Goal: Check status: Check status

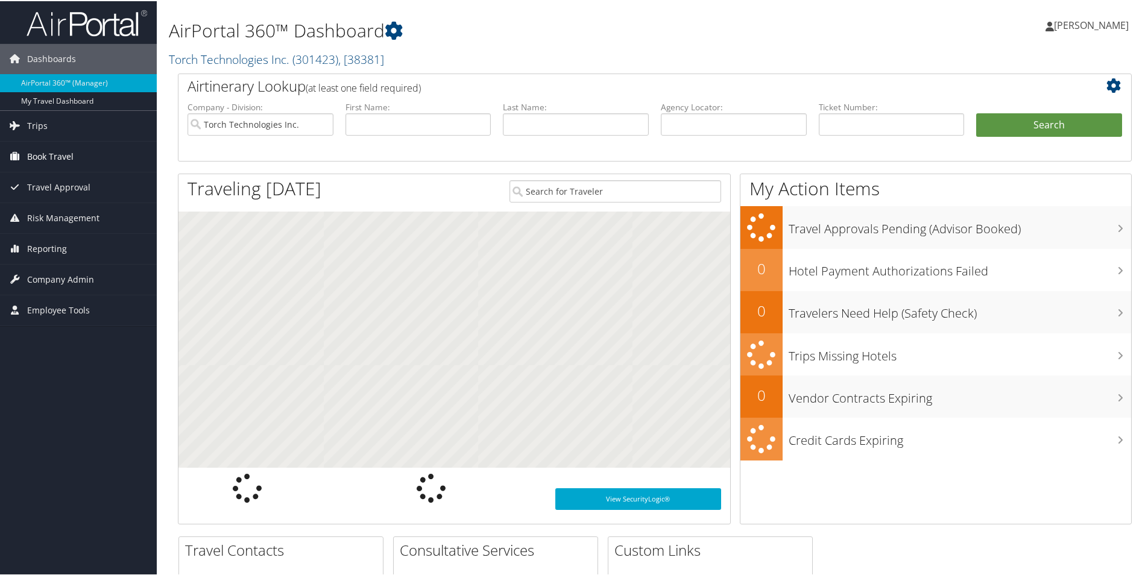
click at [55, 156] on span "Book Travel" at bounding box center [50, 155] width 46 height 30
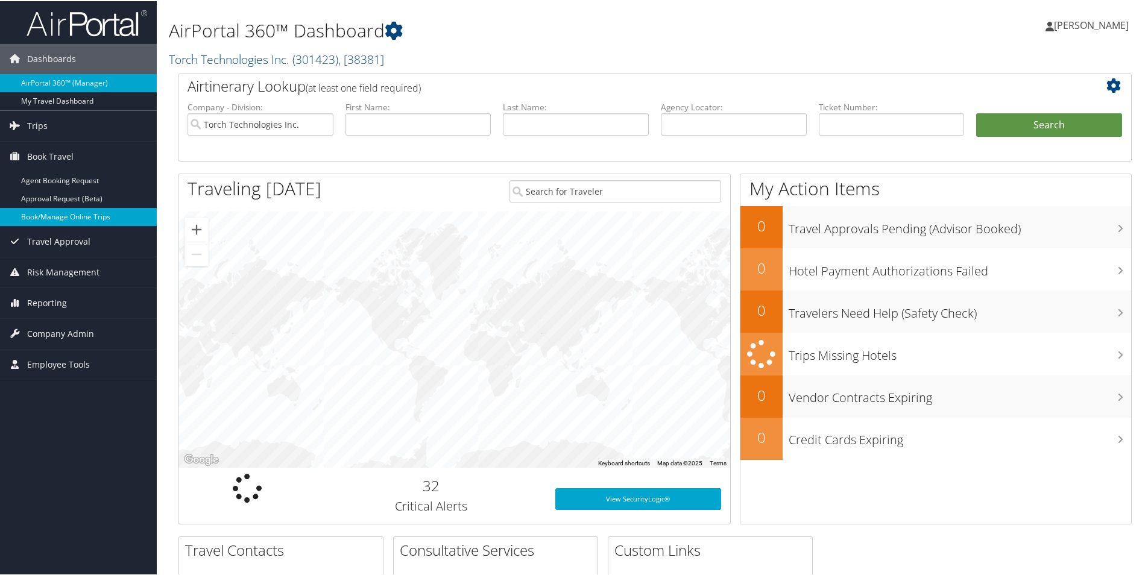
click at [65, 219] on link "Book/Manage Online Trips" at bounding box center [78, 216] width 157 height 18
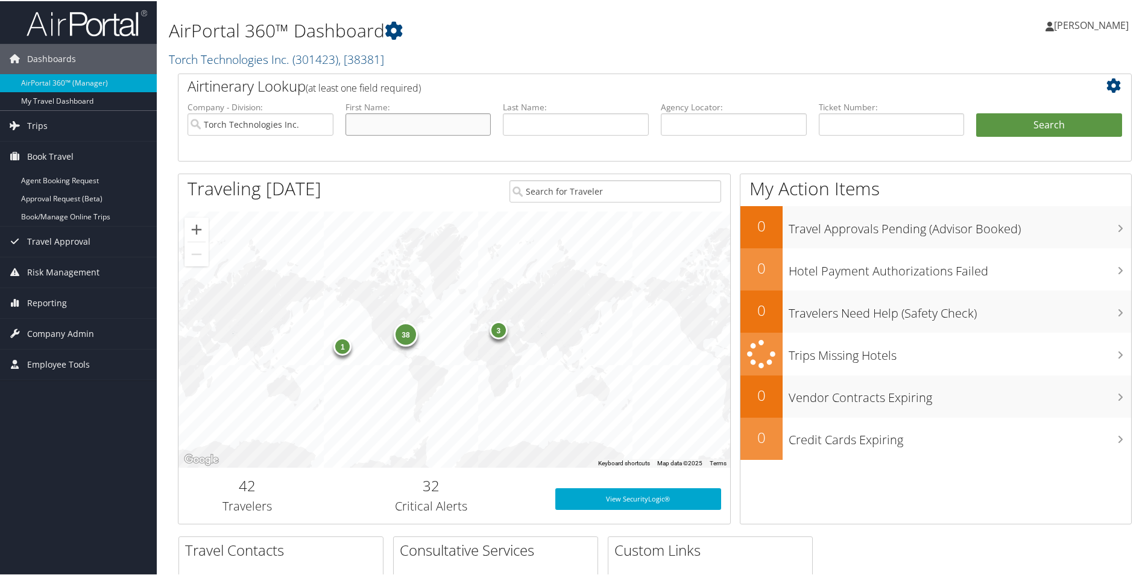
click at [430, 122] on input "text" at bounding box center [418, 123] width 146 height 22
type input "richard"
type input "kegley"
click at [1048, 126] on button "Search" at bounding box center [1049, 124] width 146 height 24
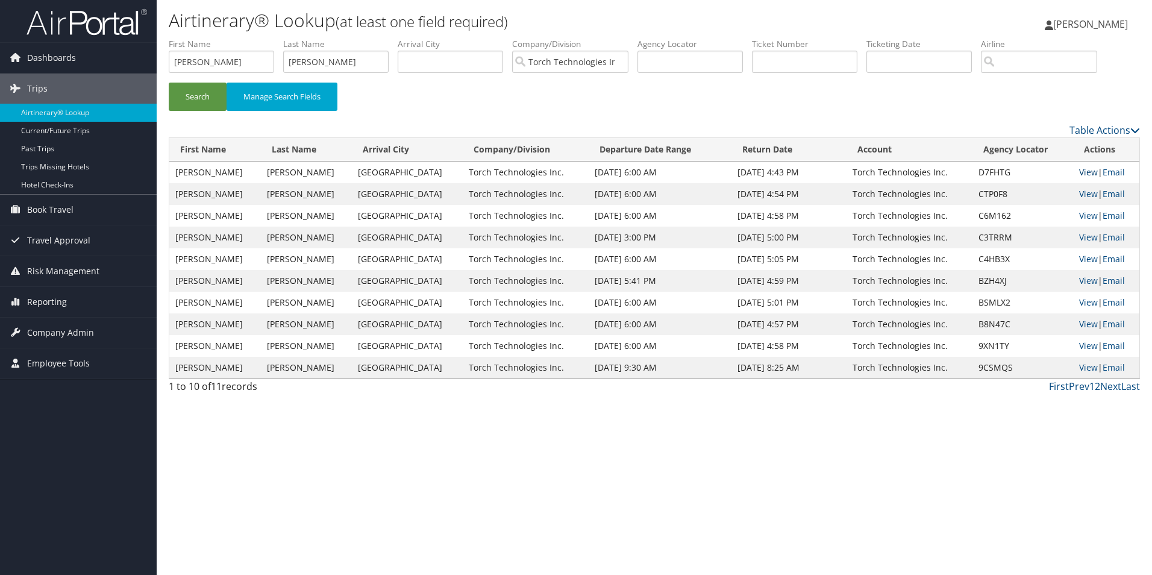
click at [1083, 172] on link "View" at bounding box center [1089, 171] width 19 height 11
drag, startPoint x: 344, startPoint y: 56, endPoint x: 256, endPoint y: 60, distance: 88.7
click at [256, 38] on ul "First Name richard Last Name kegley Departure City Arrival City Company/Divisio…" at bounding box center [655, 38] width 972 height 0
drag, startPoint x: 256, startPoint y: 60, endPoint x: 175, endPoint y: 70, distance: 81.3
click at [175, 70] on input "richard" at bounding box center [221, 62] width 105 height 22
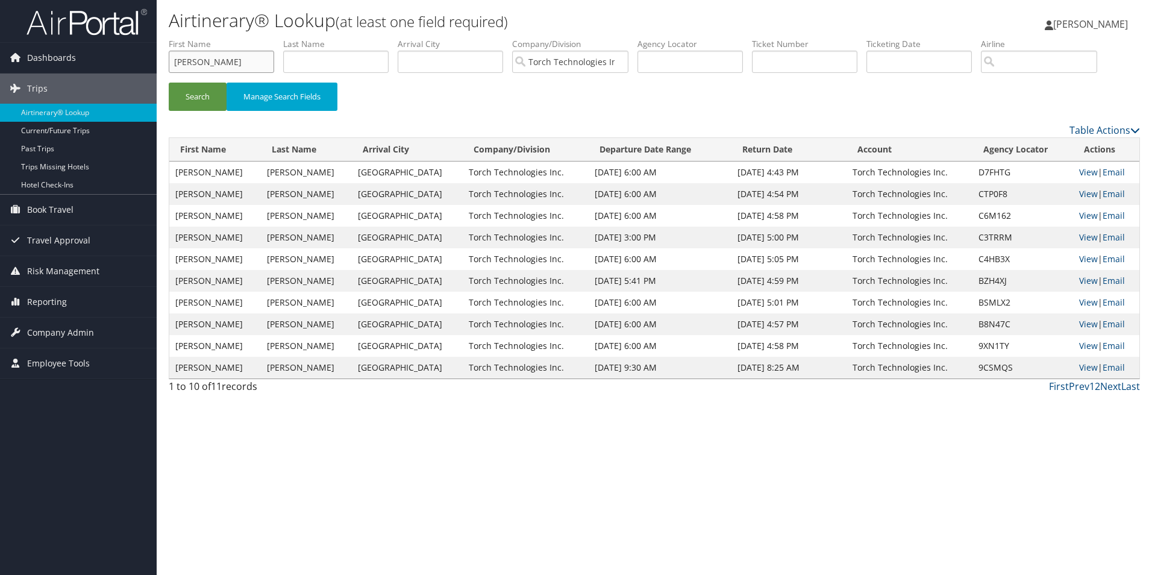
type input "jospeh"
type input "vogel"
click at [207, 101] on button "Search" at bounding box center [198, 97] width 58 height 28
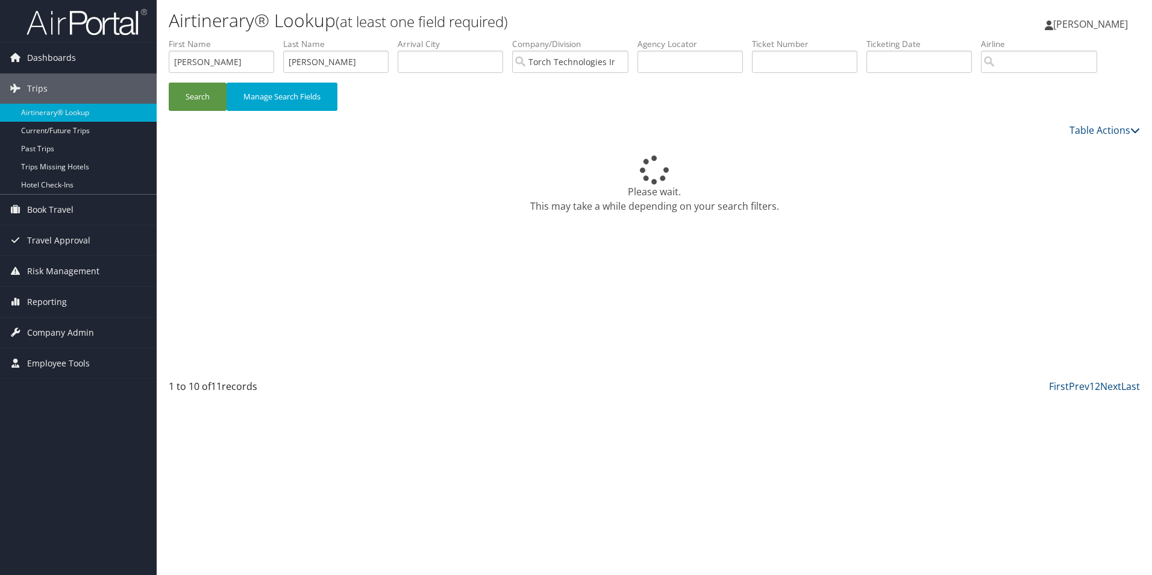
click at [237, 49] on label "First Name" at bounding box center [226, 44] width 115 height 12
click at [230, 56] on input "jospeh" at bounding box center [221, 62] width 105 height 22
type input "joseph"
click at [169, 83] on button "Search" at bounding box center [198, 97] width 58 height 28
click at [201, 98] on button "Search" at bounding box center [198, 97] width 58 height 28
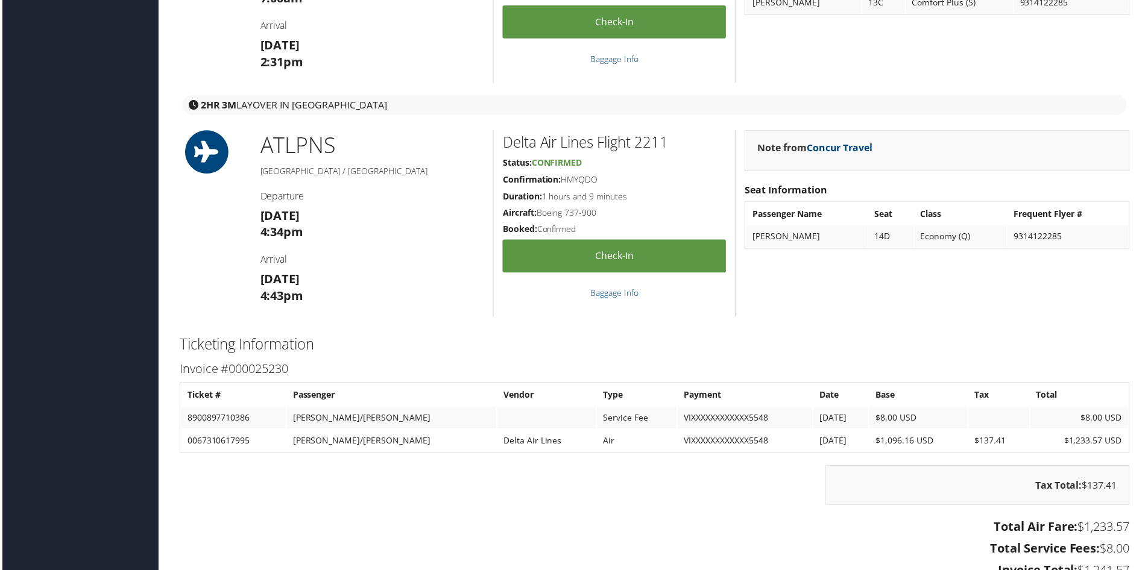
scroll to position [1663, 0]
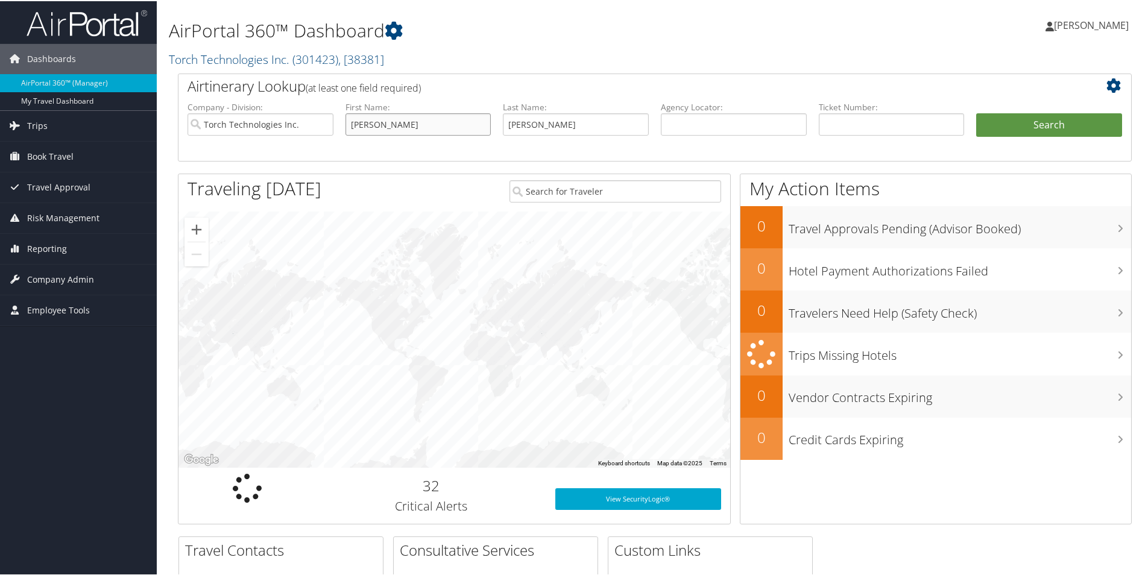
drag, startPoint x: 463, startPoint y: 119, endPoint x: 291, endPoint y: 122, distance: 171.8
click at [291, 122] on ul "Company - Division: Torch Technologies Inc. First Name: richard Last Name: kegl…" at bounding box center [654, 130] width 946 height 60
type input "[PERSON_NAME]"
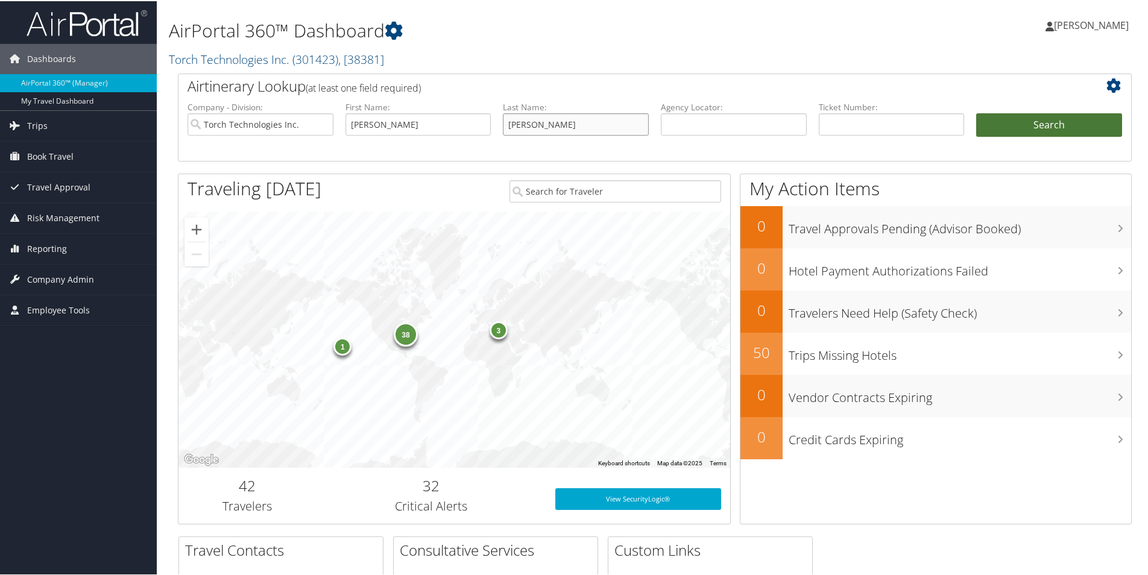
type input "[PERSON_NAME]"
click at [1037, 122] on button "Search" at bounding box center [1049, 124] width 146 height 24
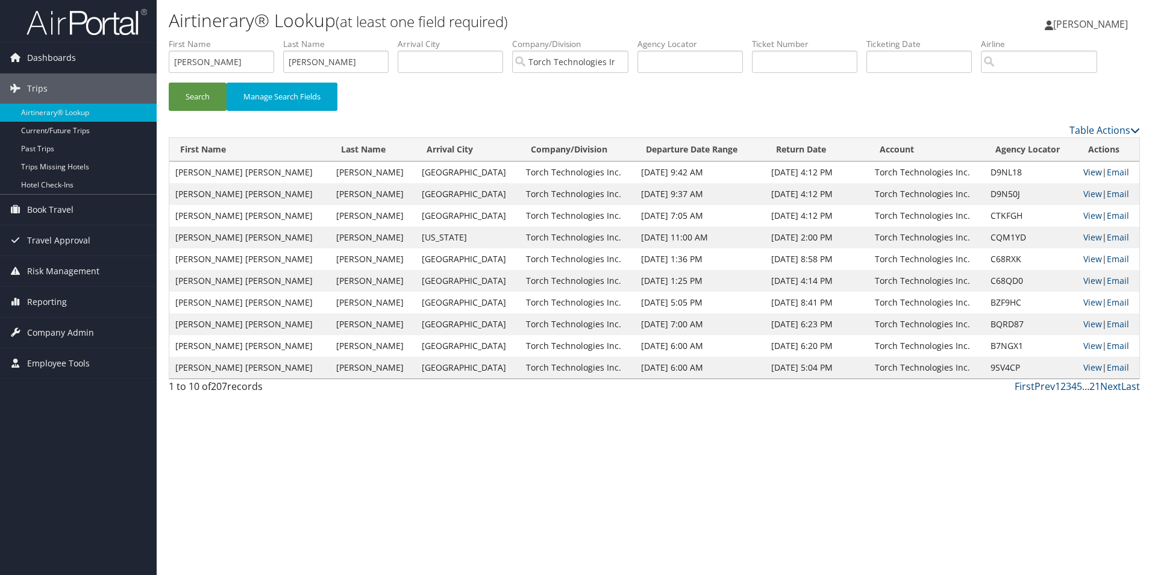
click at [1087, 176] on link "View" at bounding box center [1093, 171] width 19 height 11
click at [232, 60] on input "[PERSON_NAME]" at bounding box center [221, 62] width 105 height 22
type input "j"
type input "v"
click at [222, 55] on input "text" at bounding box center [221, 62] width 105 height 22
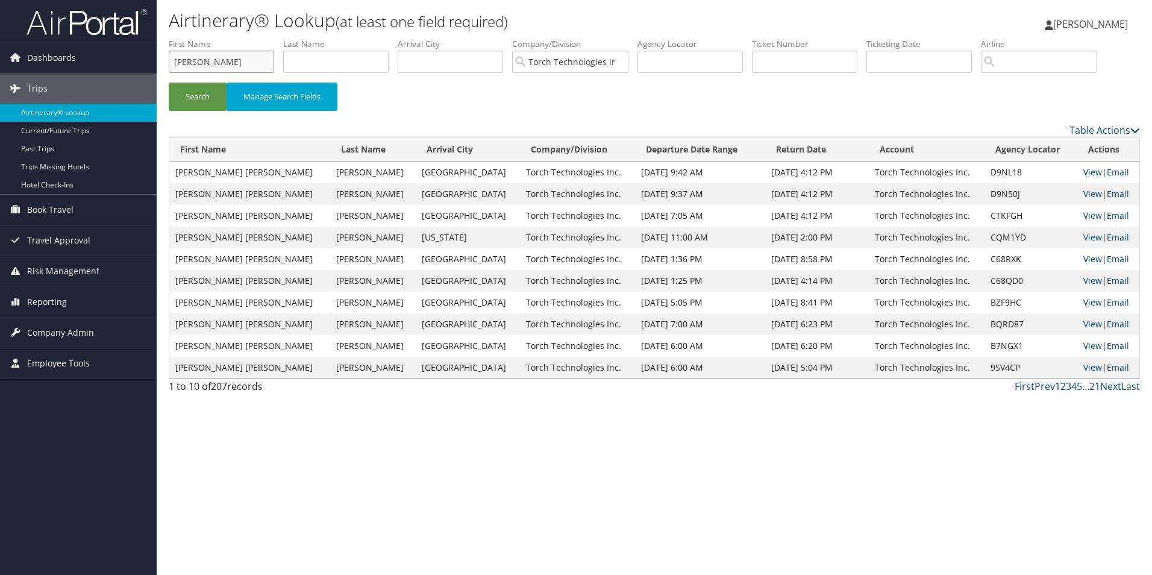
type input "christopher"
type input "lee"
click at [201, 98] on button "Search" at bounding box center [198, 97] width 58 height 28
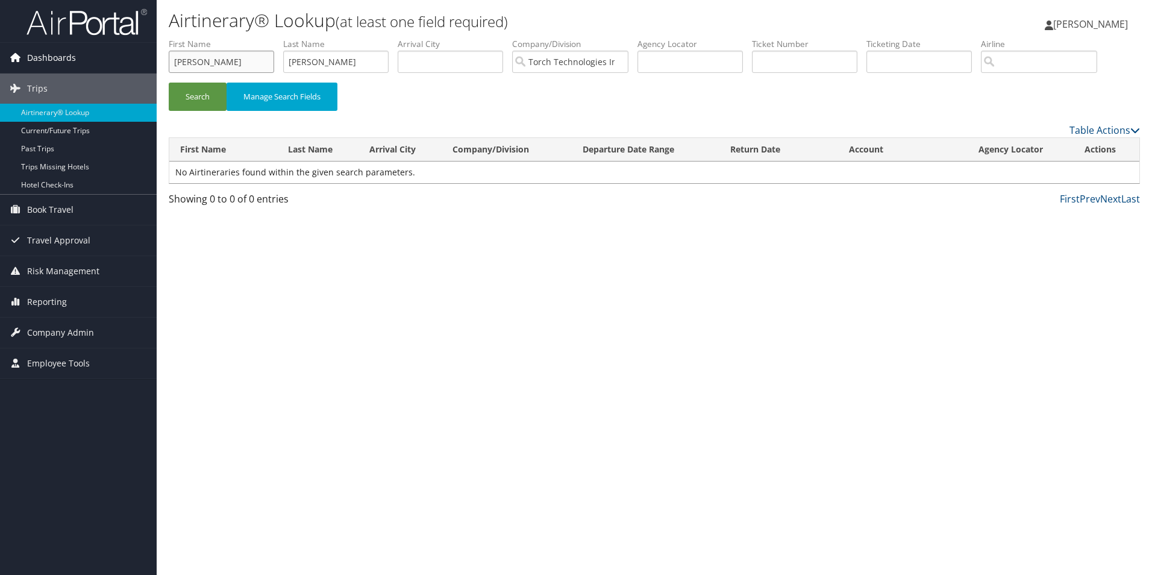
drag, startPoint x: 257, startPoint y: 63, endPoint x: 139, endPoint y: 61, distance: 118.8
click at [139, 61] on div "Dashboards AirPortal 360™ (Manager) My Travel Dashboard Trips Airtinerary® Look…" at bounding box center [576, 287] width 1152 height 575
click at [183, 95] on button "Search" at bounding box center [198, 97] width 58 height 28
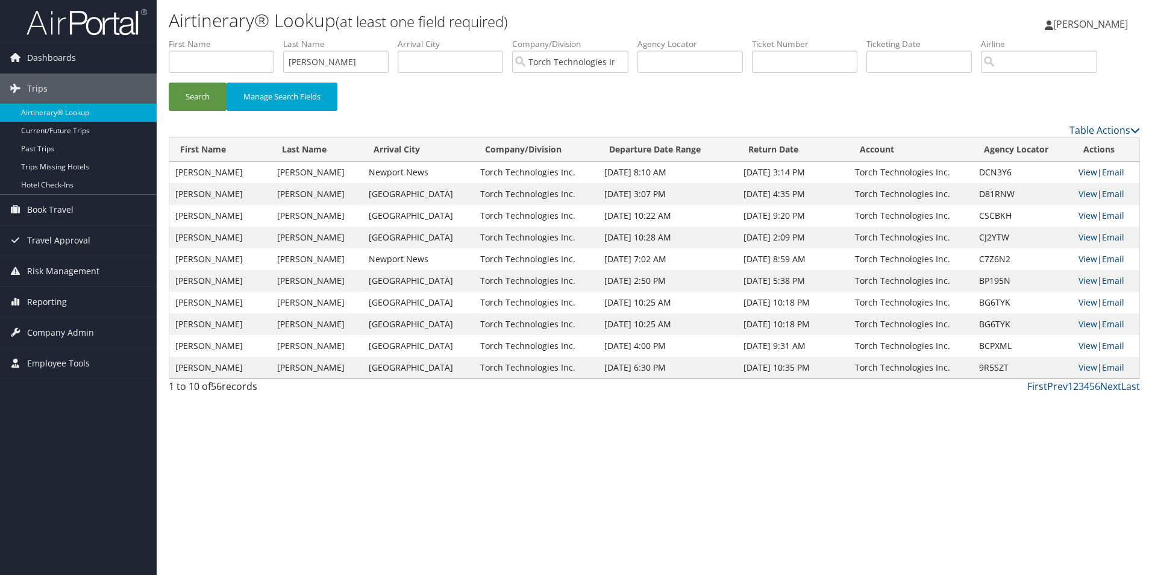
click at [1086, 171] on link "View" at bounding box center [1088, 171] width 19 height 11
drag, startPoint x: 330, startPoint y: 64, endPoint x: 259, endPoint y: 68, distance: 71.2
click at [259, 38] on ul "First Name Last Name lee Departure City Arrival City Company/Division Torch Tec…" at bounding box center [655, 38] width 972 height 0
click at [187, 97] on button "Search" at bounding box center [198, 97] width 58 height 28
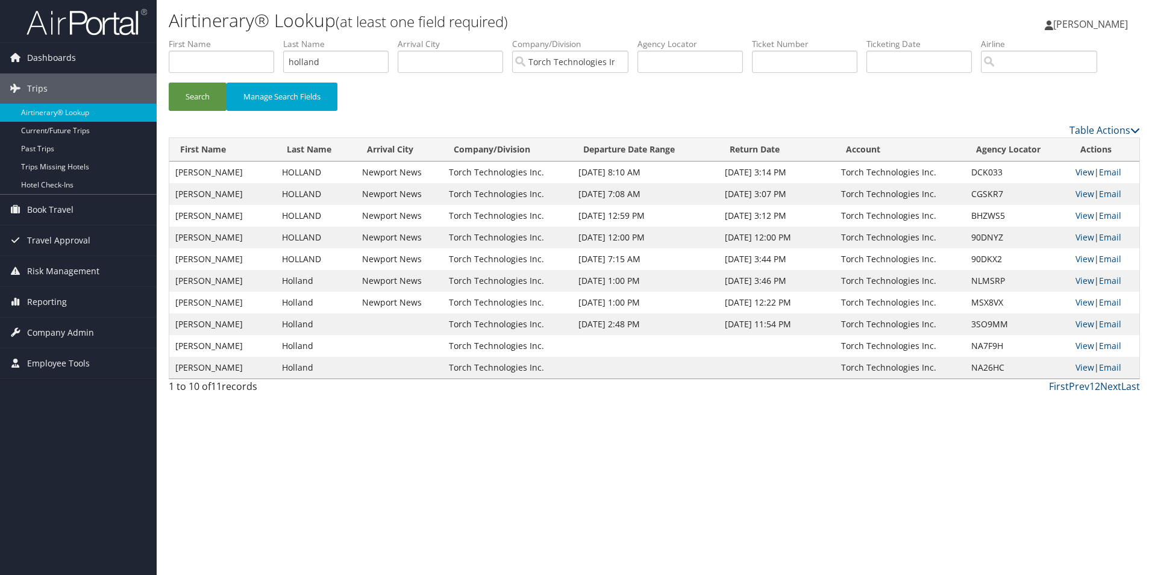
click at [1088, 173] on link "View" at bounding box center [1085, 171] width 19 height 11
drag, startPoint x: 338, startPoint y: 57, endPoint x: 254, endPoint y: 58, distance: 84.4
click at [254, 38] on ul "First Name Last Name holland Departure City Arrival City Company/Division Torch…" at bounding box center [655, 38] width 972 height 0
click at [198, 100] on button "Search" at bounding box center [198, 97] width 58 height 28
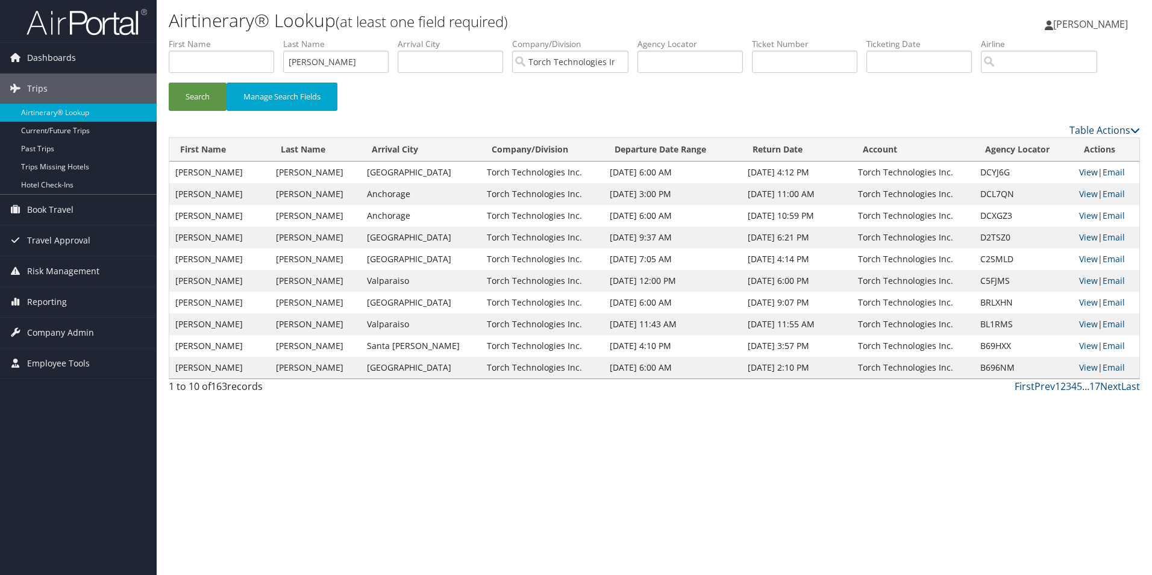
click at [1080, 174] on link "View" at bounding box center [1089, 171] width 19 height 11
drag, startPoint x: 348, startPoint y: 65, endPoint x: 237, endPoint y: 62, distance: 110.9
click at [237, 38] on ul "First Name Last Name prieto Departure City Arrival City Company/Division Torch …" at bounding box center [655, 38] width 972 height 0
click at [190, 100] on button "Search" at bounding box center [198, 97] width 58 height 28
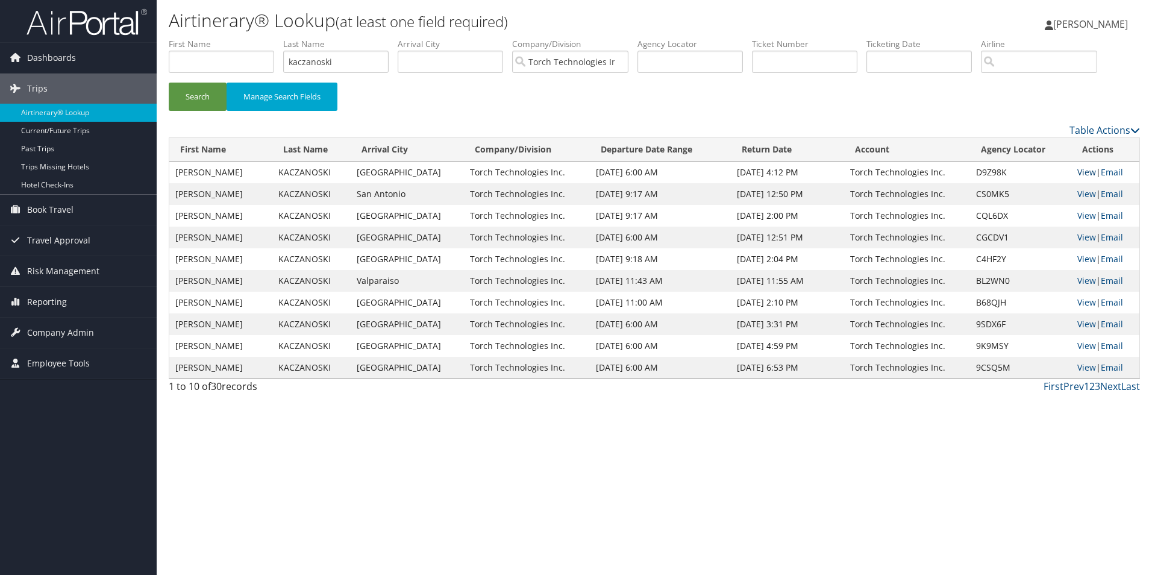
click at [1078, 174] on link "View" at bounding box center [1087, 171] width 19 height 11
drag, startPoint x: 354, startPoint y: 57, endPoint x: 214, endPoint y: 69, distance: 141.0
click at [213, 38] on ul "First Name Last Name kaczanoski Departure City Arrival City Company/Division To…" at bounding box center [655, 38] width 972 height 0
type input "bavis"
click at [199, 99] on button "Search" at bounding box center [198, 97] width 58 height 28
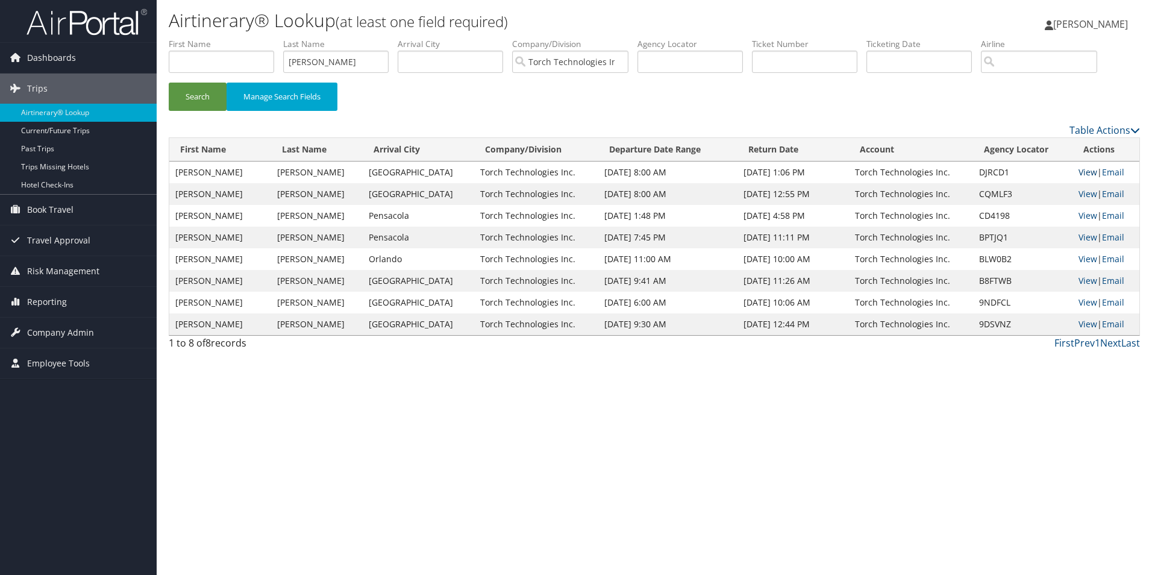
click at [1085, 172] on link "View" at bounding box center [1088, 171] width 19 height 11
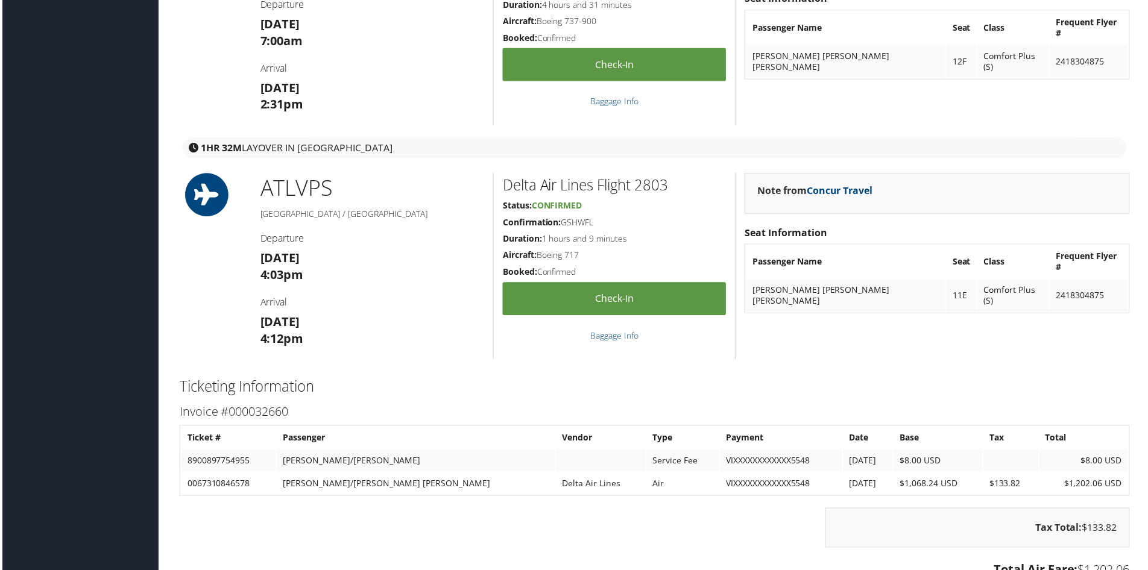
scroll to position [1973, 0]
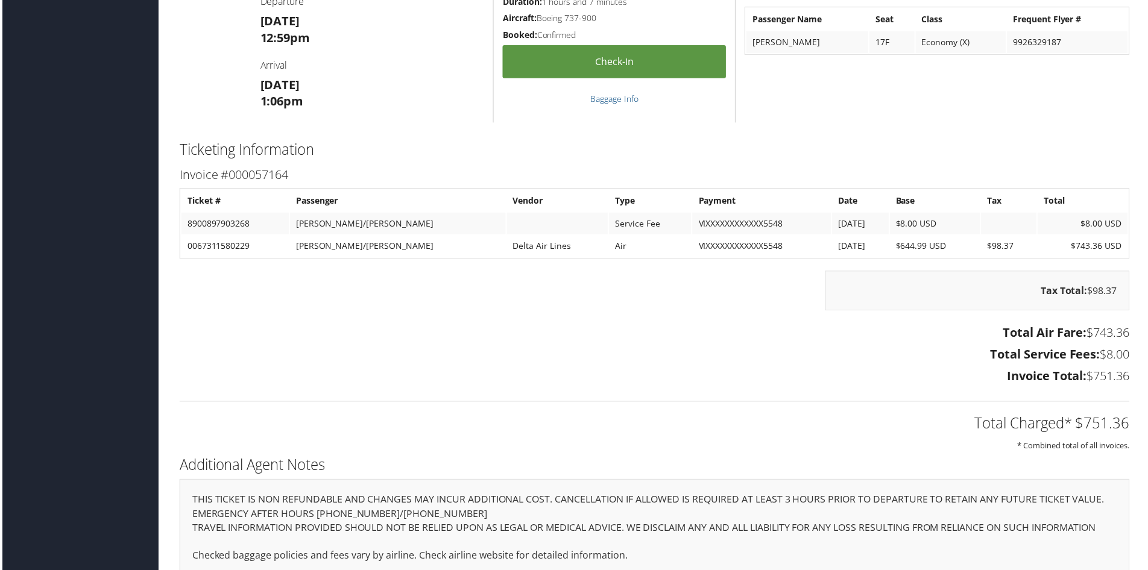
scroll to position [1731, 0]
